Goal: Navigation & Orientation: Find specific page/section

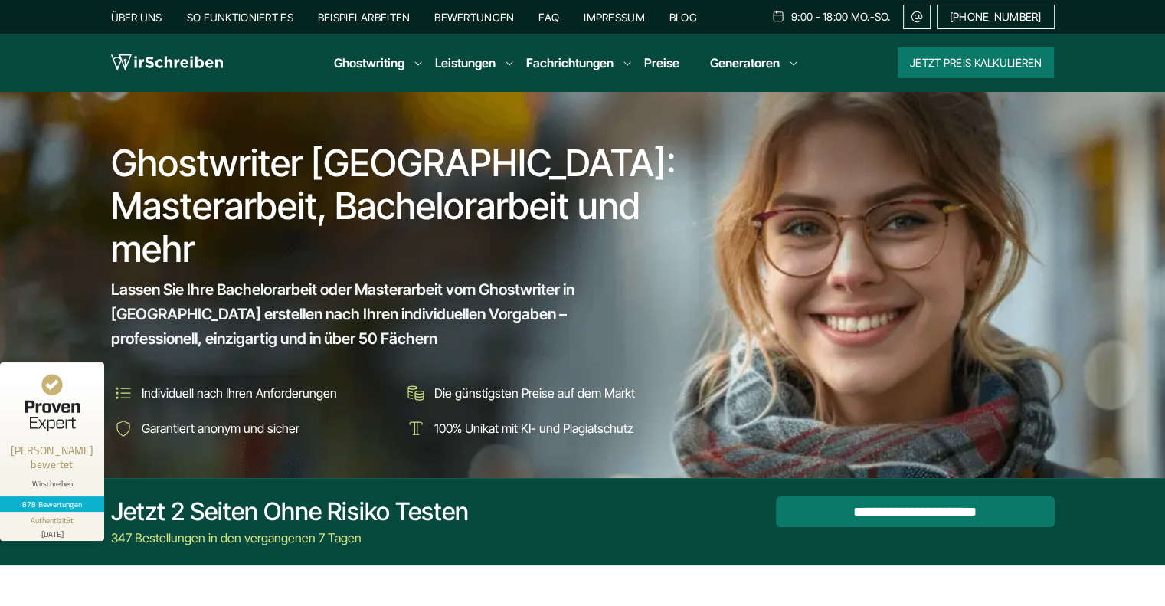
click at [153, 13] on link "Über uns" at bounding box center [136, 17] width 51 height 13
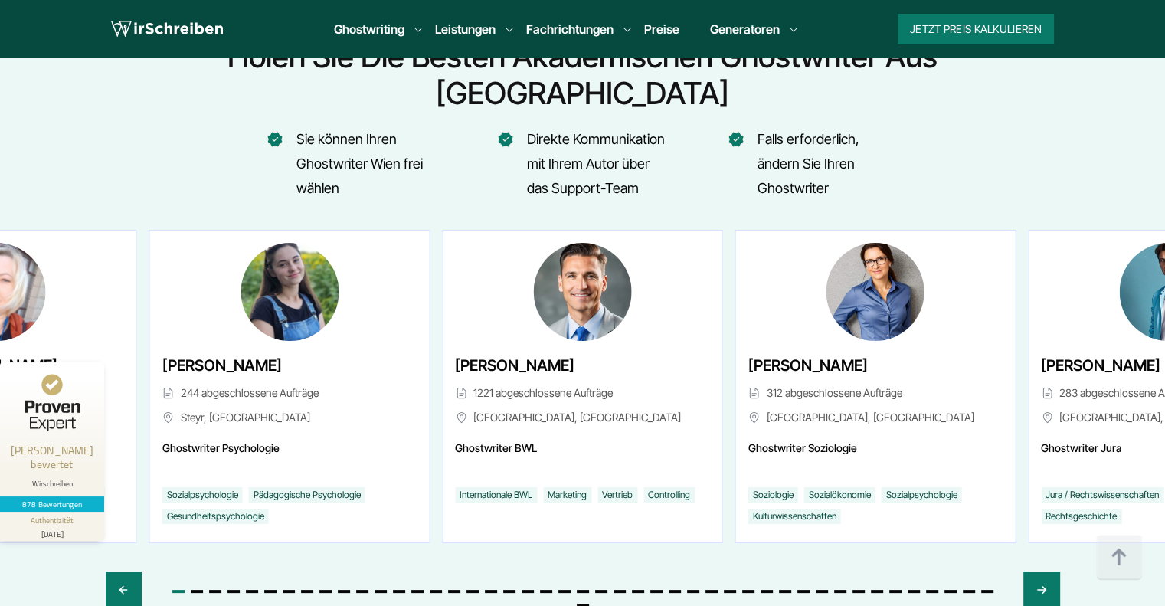
scroll to position [5779, 0]
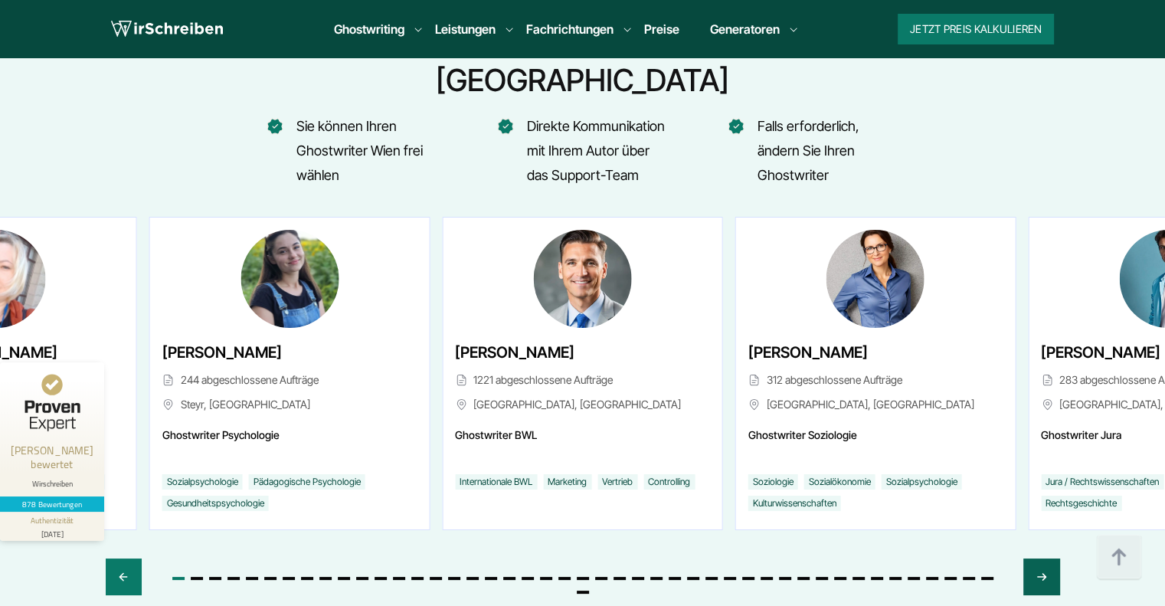
click at [1045, 558] on icon "Next slide" at bounding box center [1041, 576] width 12 height 37
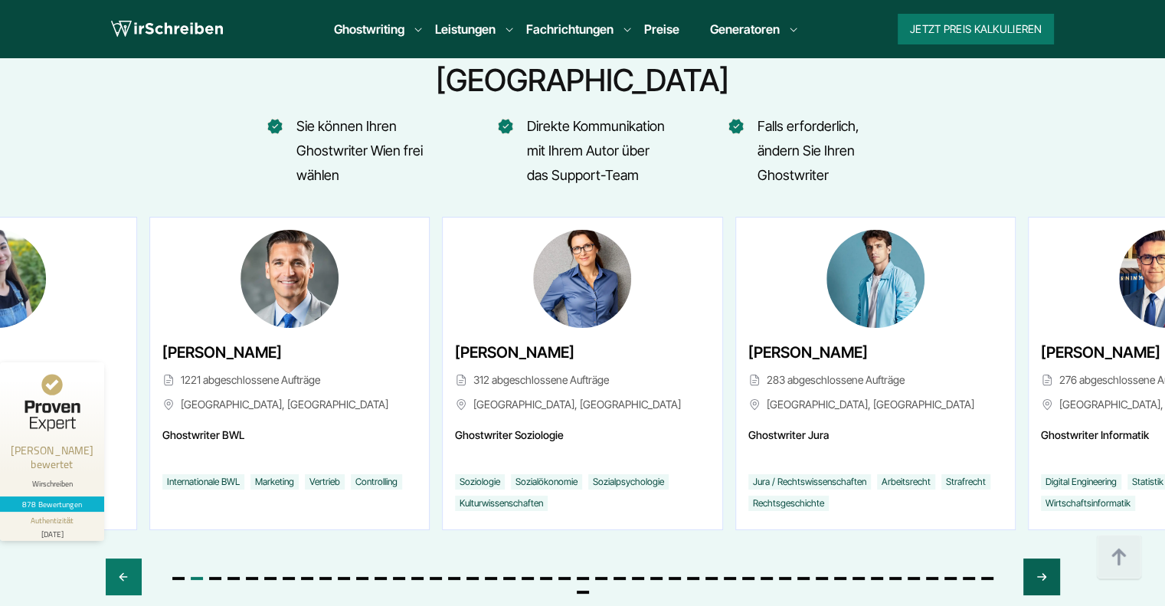
click at [1044, 558] on icon "Next slide" at bounding box center [1041, 576] width 12 height 37
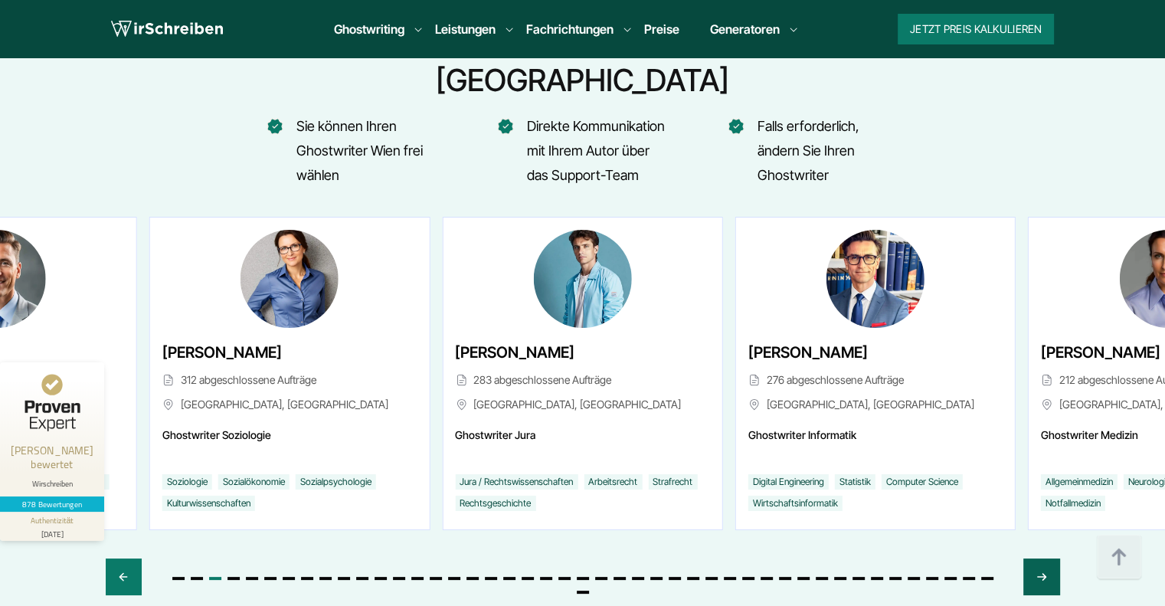
click at [1044, 558] on icon "Next slide" at bounding box center [1041, 576] width 12 height 37
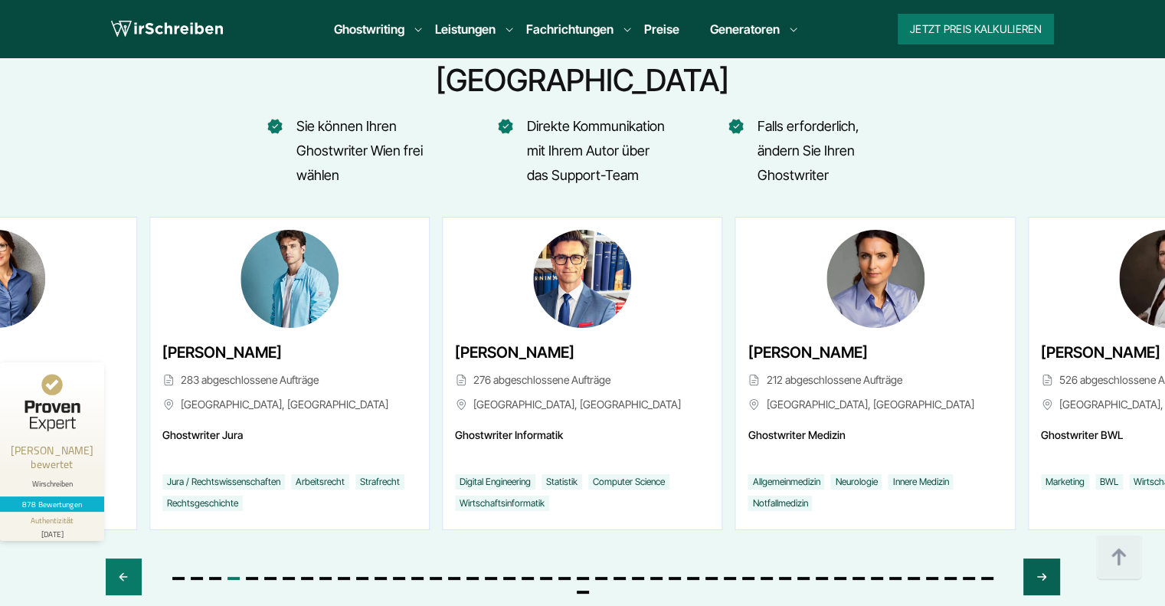
click at [1044, 558] on icon "Next slide" at bounding box center [1041, 576] width 12 height 37
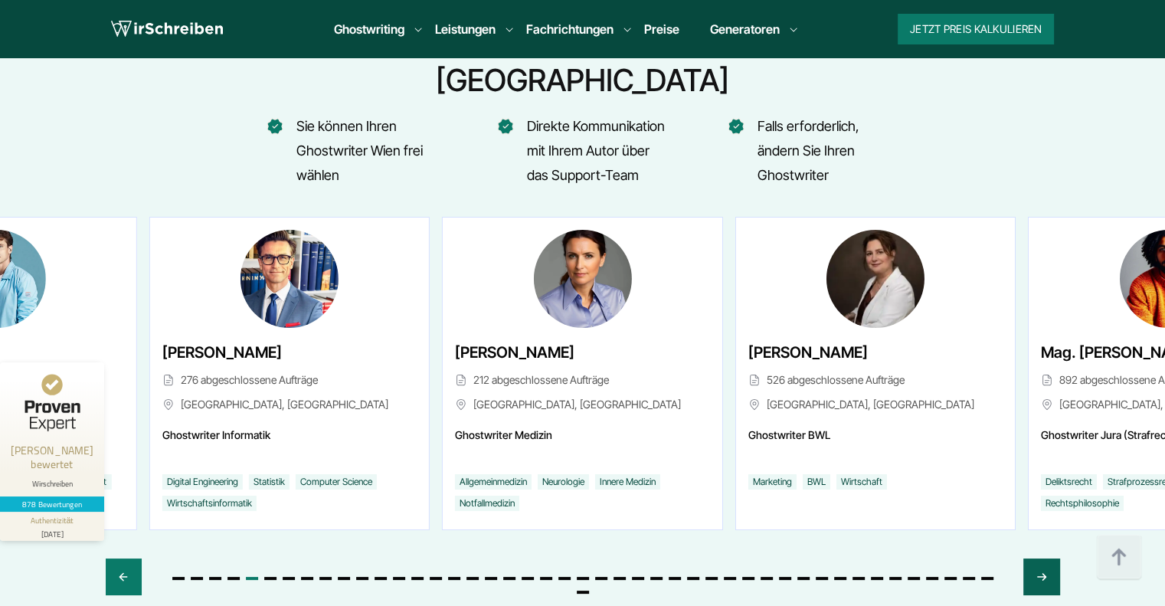
click at [1044, 558] on icon "Next slide" at bounding box center [1041, 576] width 12 height 37
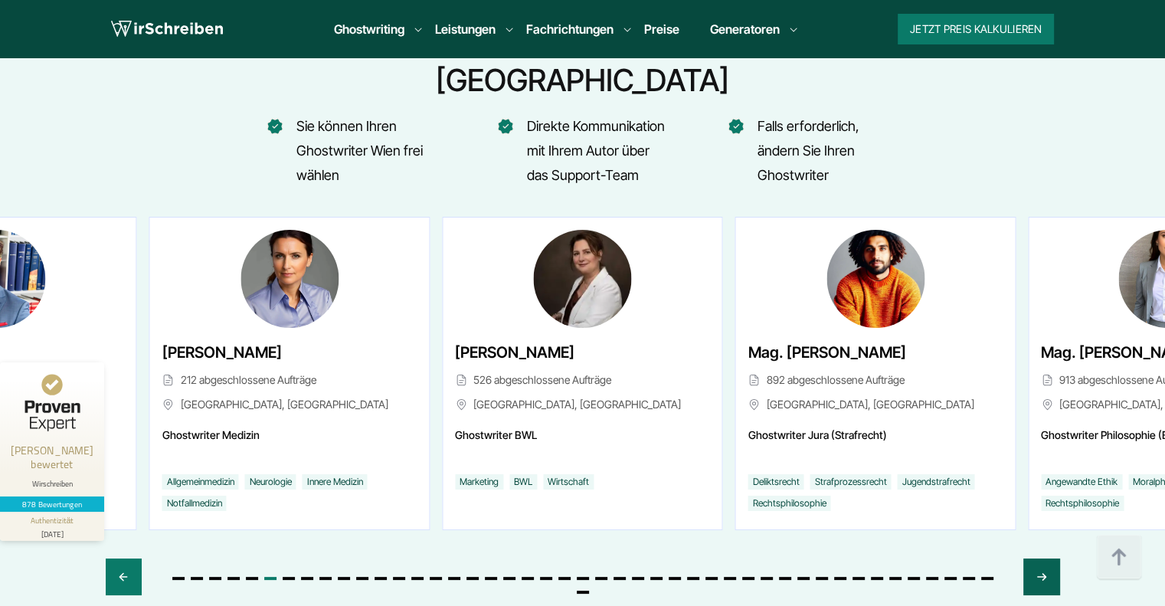
click at [1044, 558] on icon "Next slide" at bounding box center [1041, 576] width 12 height 37
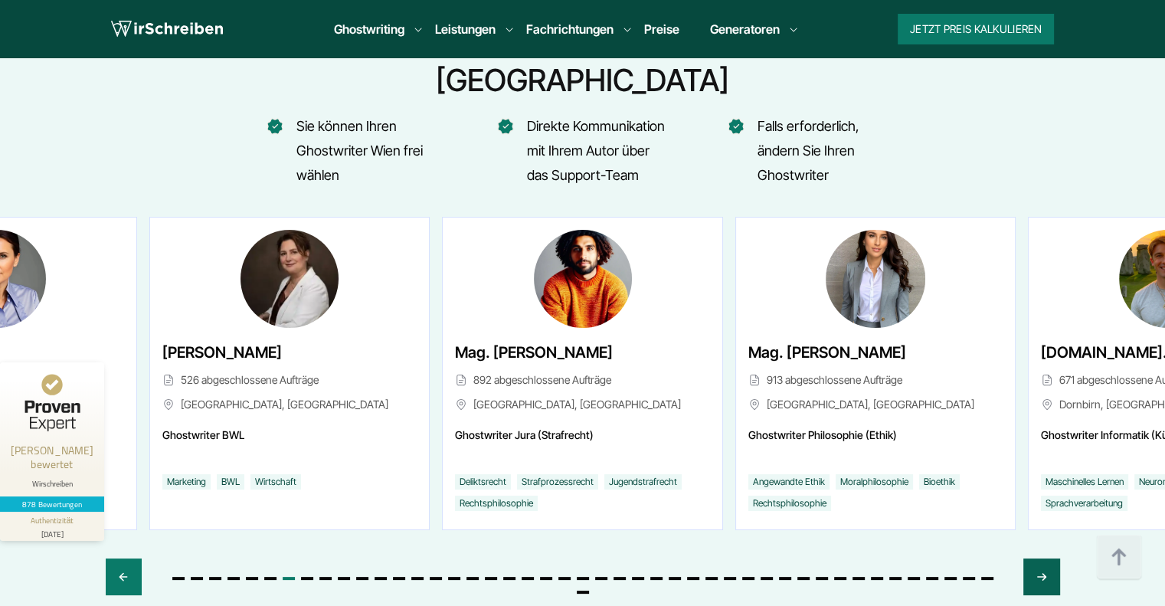
click at [1044, 558] on icon "Next slide" at bounding box center [1041, 576] width 12 height 37
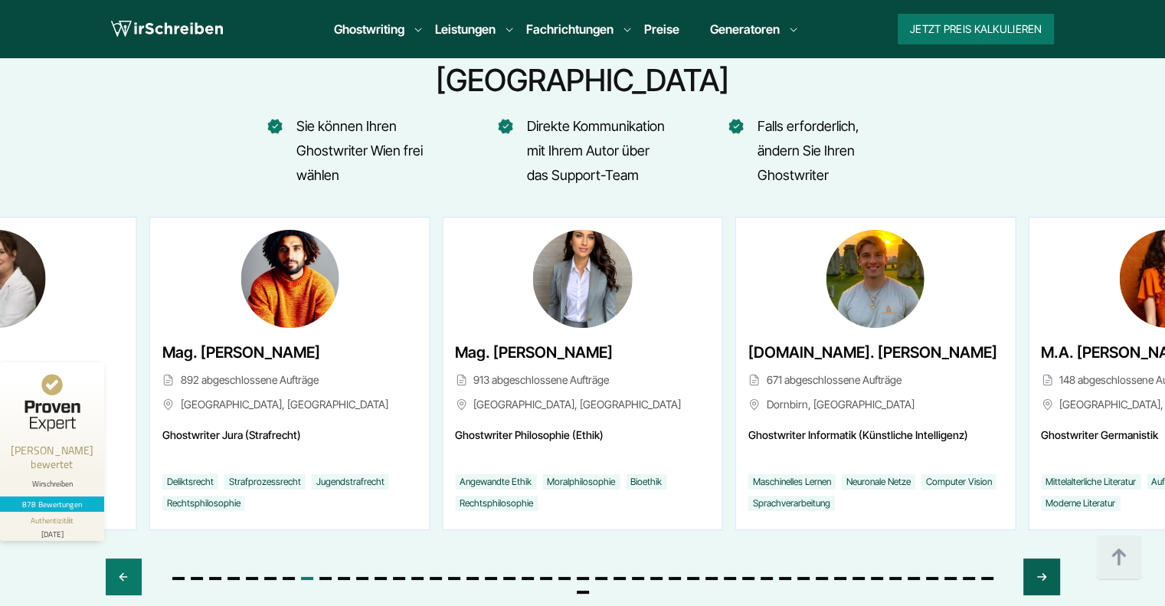
click at [1044, 558] on icon "Next slide" at bounding box center [1041, 576] width 12 height 37
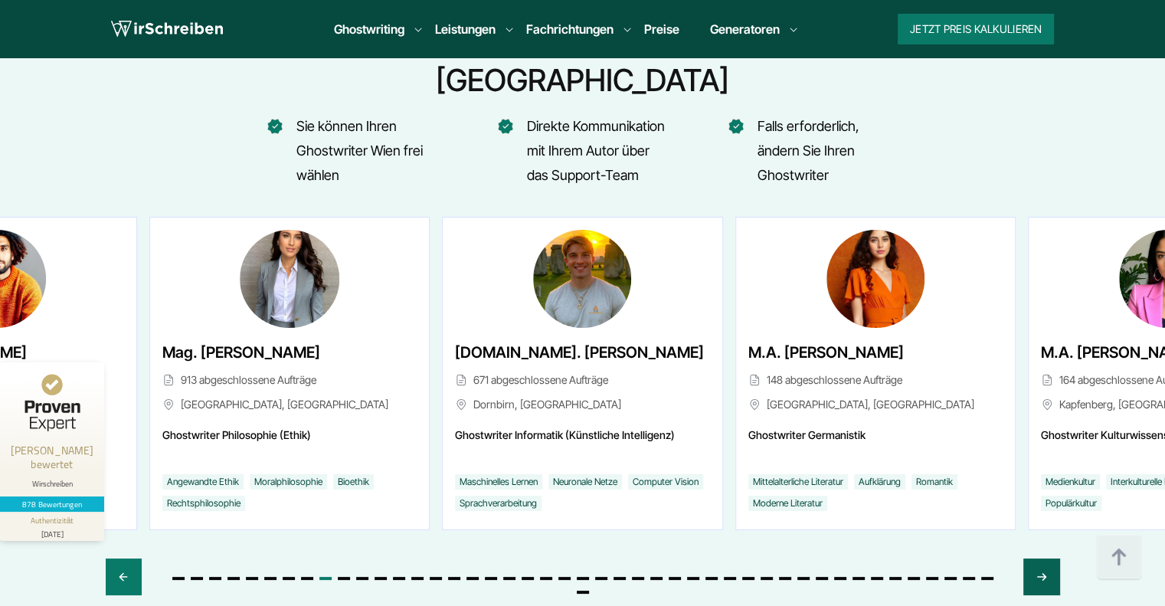
click at [1044, 558] on icon "Next slide" at bounding box center [1041, 576] width 12 height 37
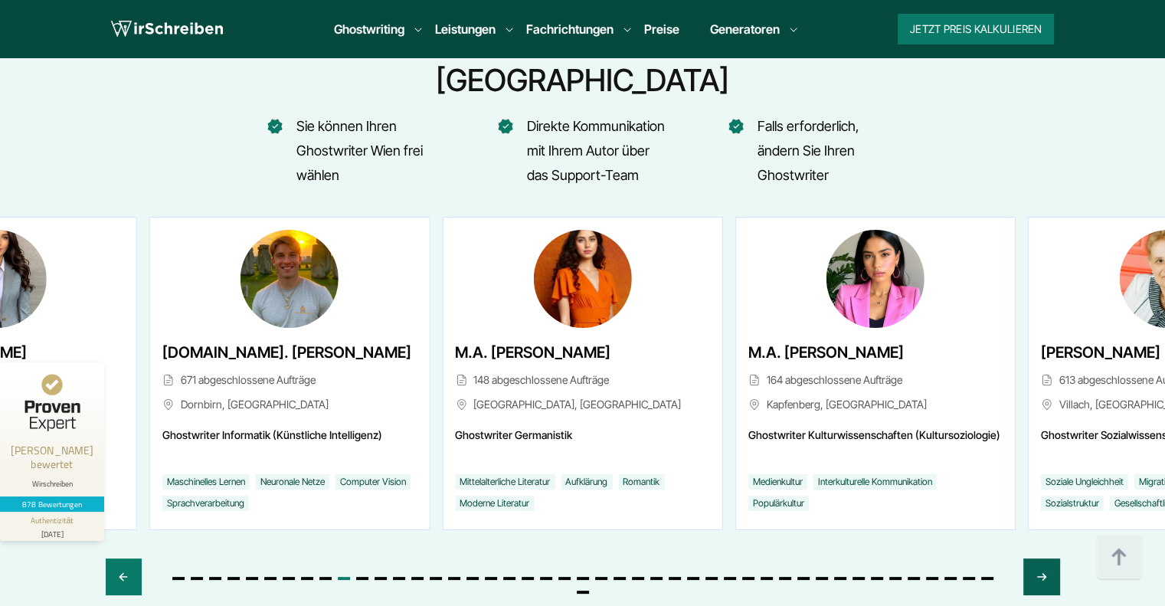
click at [1044, 558] on icon "Next slide" at bounding box center [1041, 576] width 12 height 37
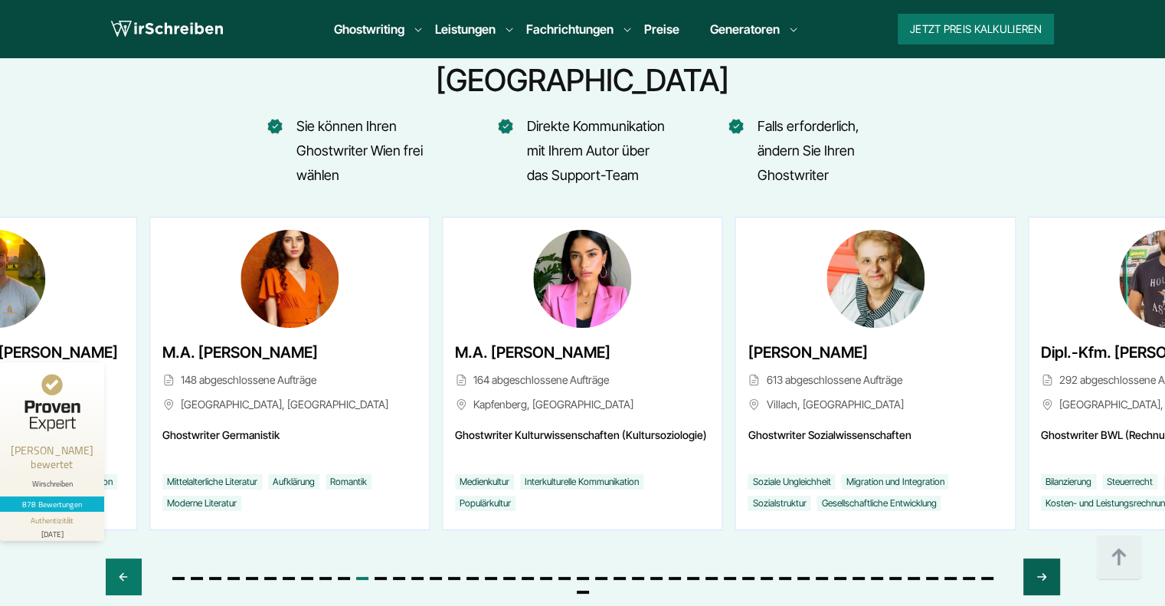
click at [1044, 558] on icon "Next slide" at bounding box center [1041, 576] width 12 height 37
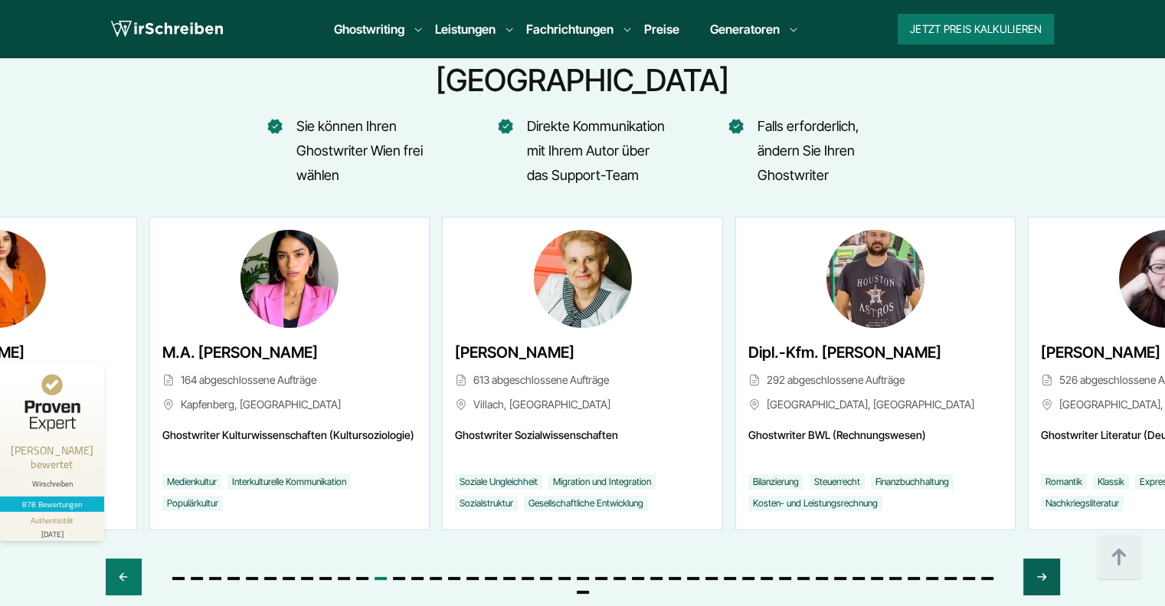
click at [1044, 558] on icon "Next slide" at bounding box center [1041, 576] width 12 height 37
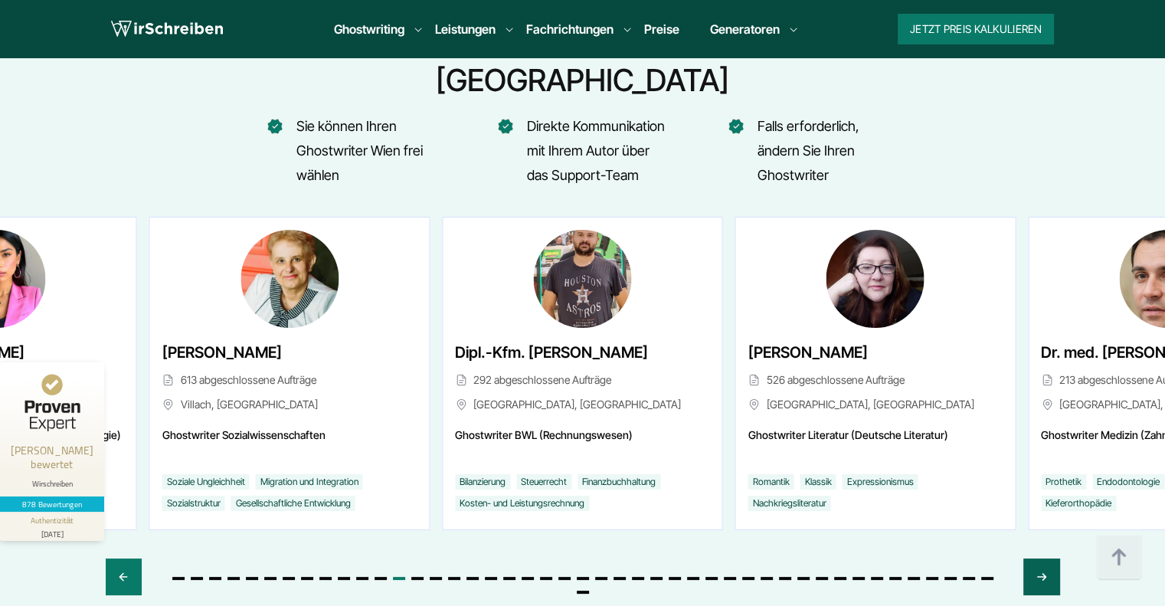
click at [1044, 558] on icon "Next slide" at bounding box center [1041, 576] width 12 height 37
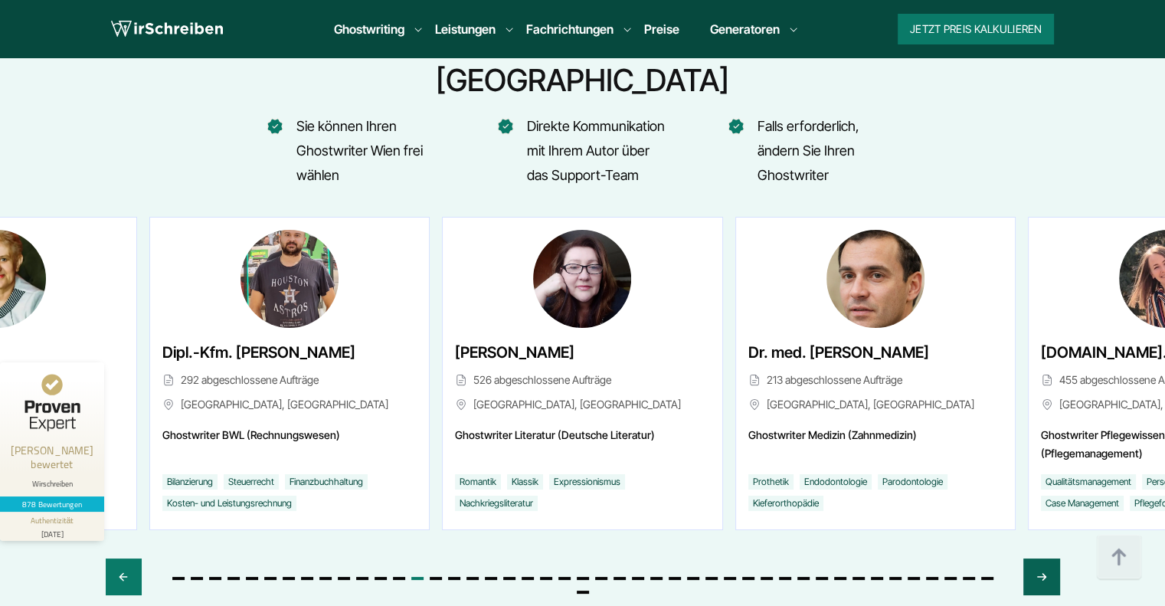
click at [1044, 558] on icon "Next slide" at bounding box center [1041, 576] width 12 height 37
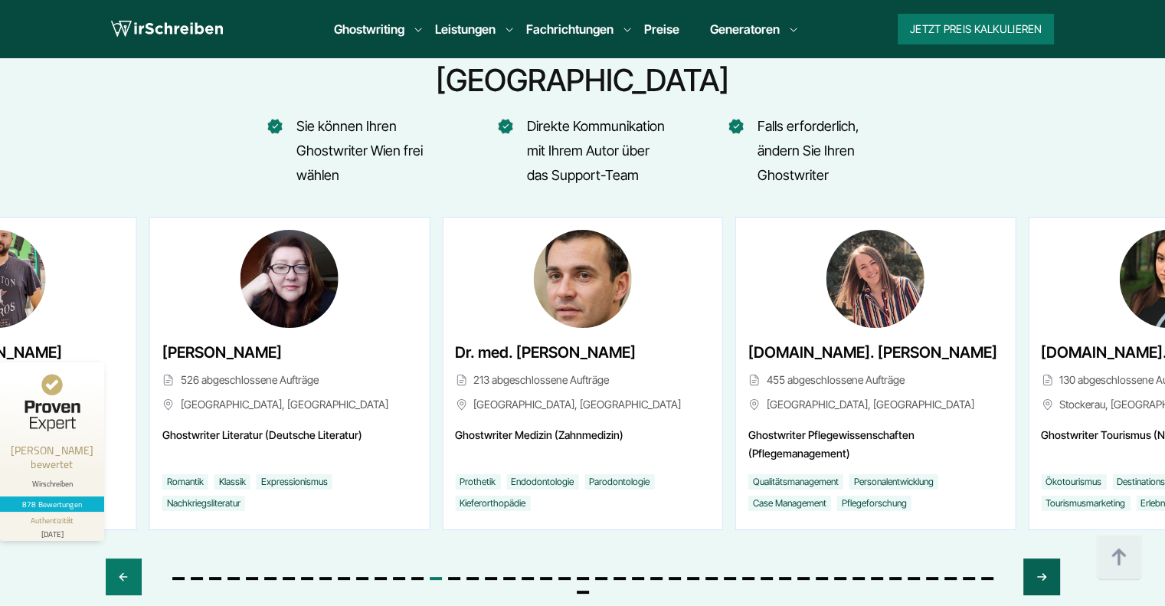
click at [1044, 558] on icon "Next slide" at bounding box center [1041, 576] width 12 height 37
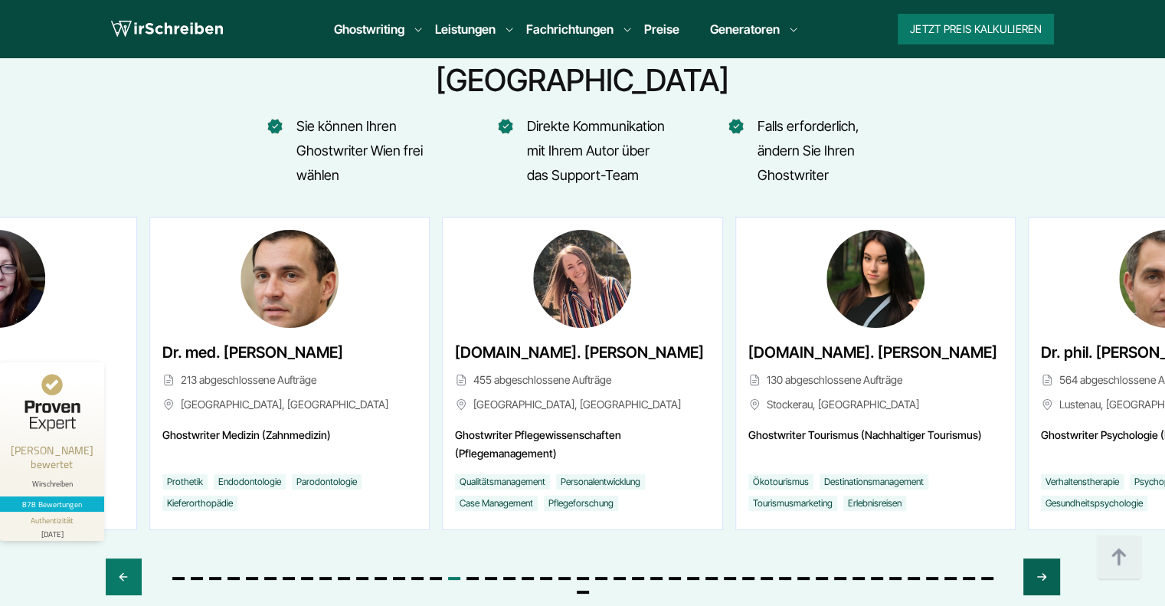
click at [1044, 558] on icon "Next slide" at bounding box center [1041, 576] width 12 height 37
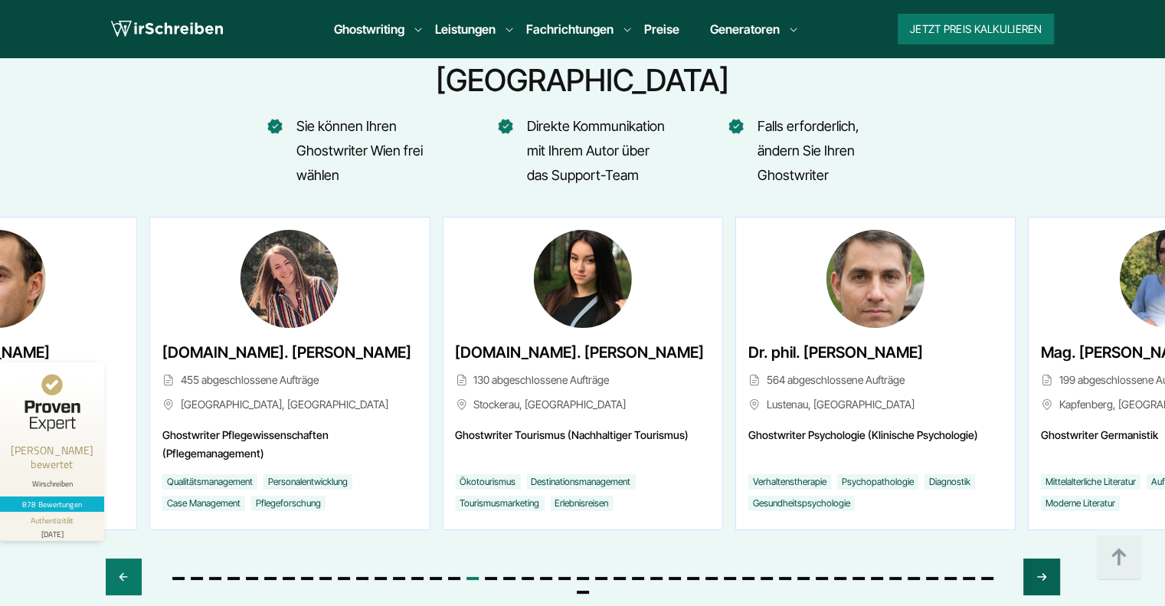
click at [1044, 558] on icon "Next slide" at bounding box center [1041, 576] width 12 height 37
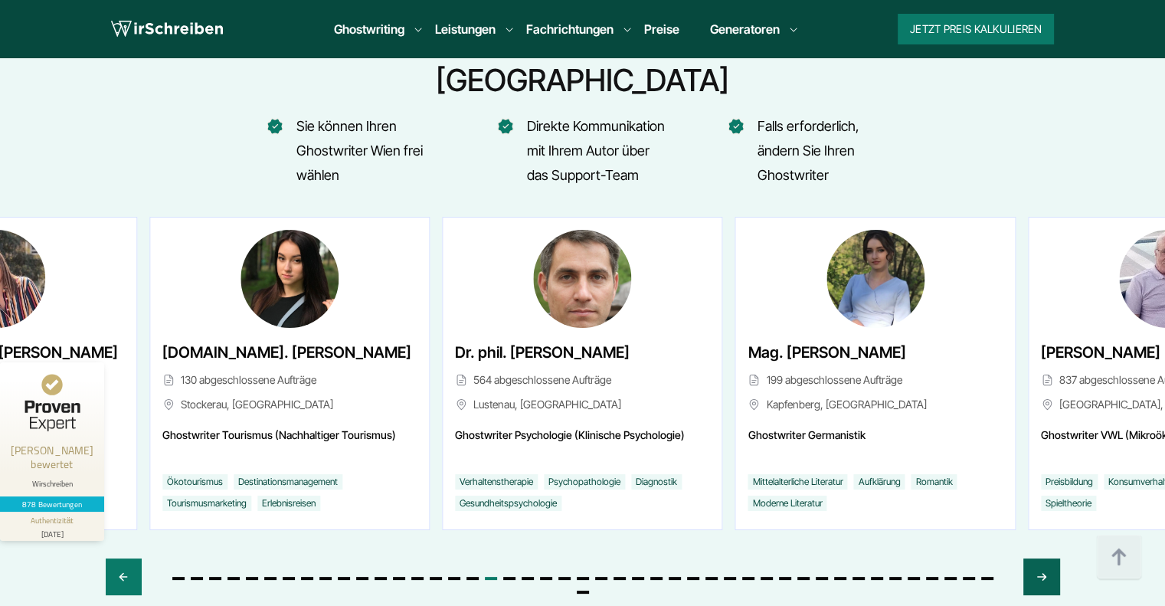
click at [1044, 558] on icon "Next slide" at bounding box center [1041, 576] width 12 height 37
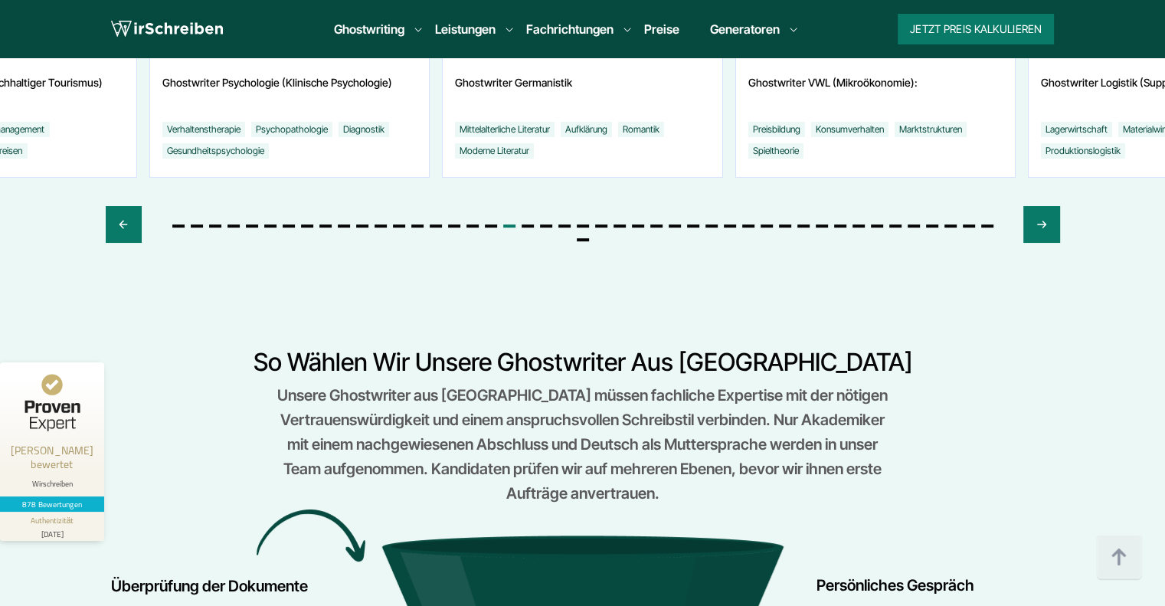
scroll to position [6086, 0]
